Goal: Check status

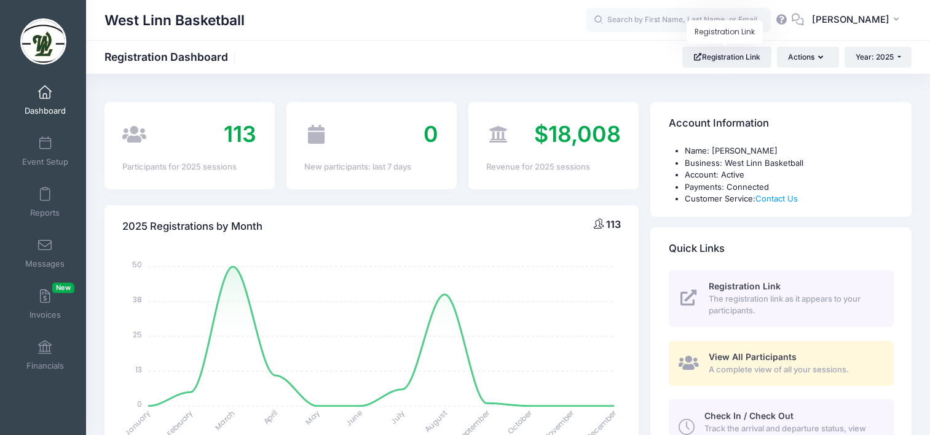
select select
click at [45, 97] on span at bounding box center [45, 93] width 0 height 14
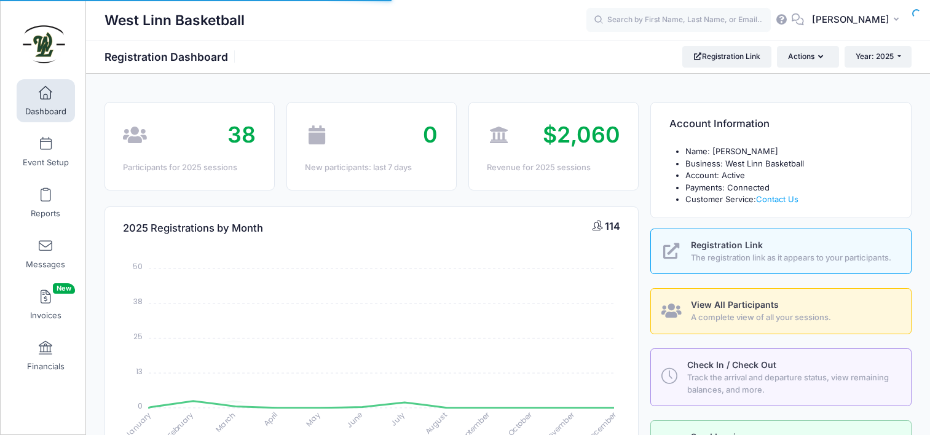
select select
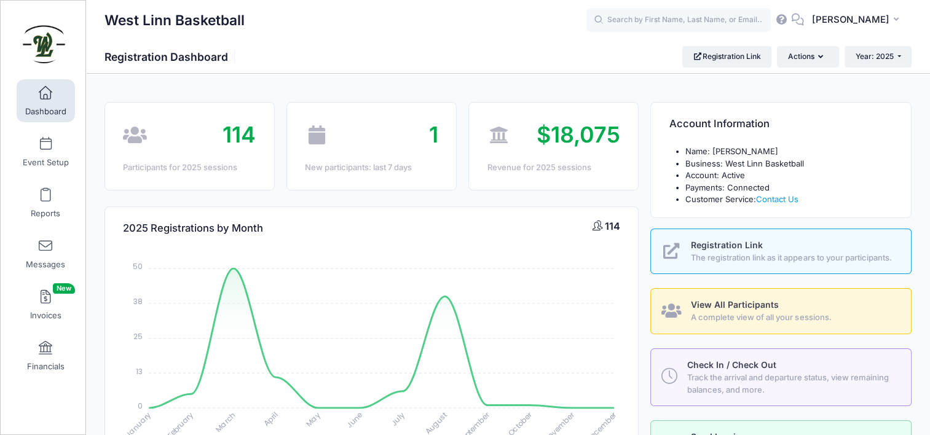
click at [45, 99] on span at bounding box center [45, 94] width 0 height 14
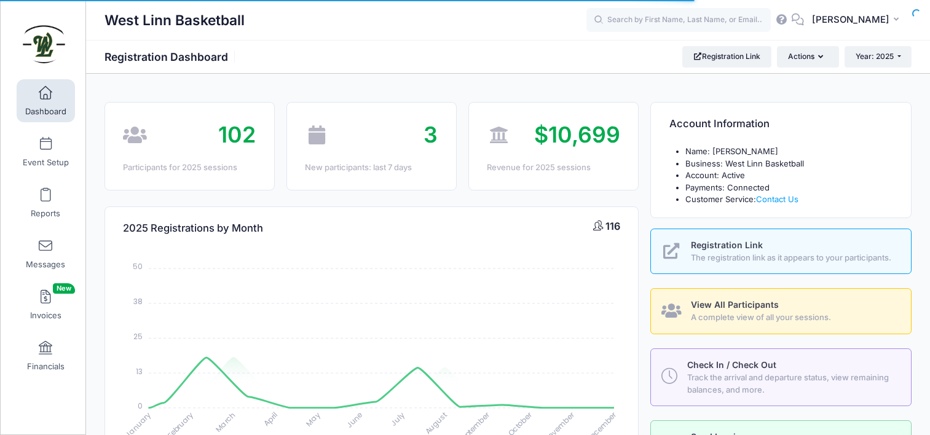
select select
